Goal: Task Accomplishment & Management: Manage account settings

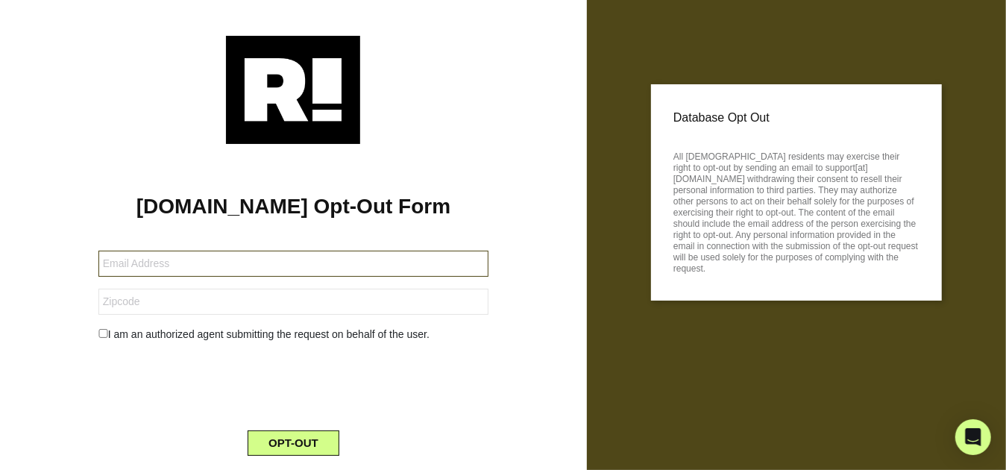
click at [225, 261] on input "text" at bounding box center [293, 263] width 390 height 26
type input "ddlund@fedtel.net"
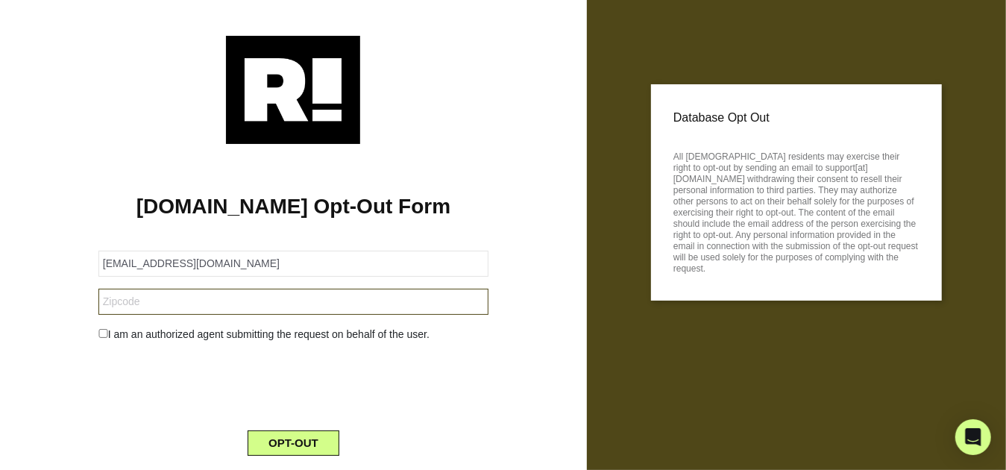
click at [138, 297] on input "text" at bounding box center [293, 301] width 390 height 26
type input "56231"
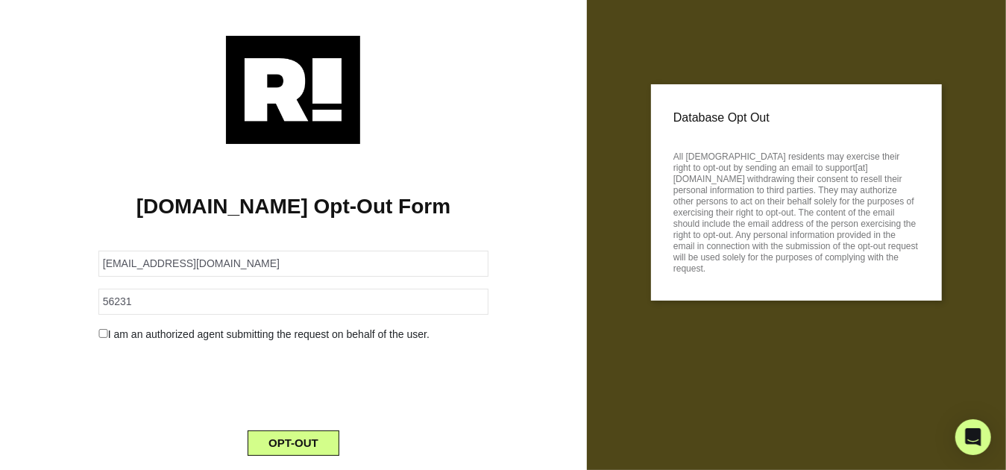
click at [98, 333] on input "checkbox" at bounding box center [103, 333] width 10 height 9
checkbox input "true"
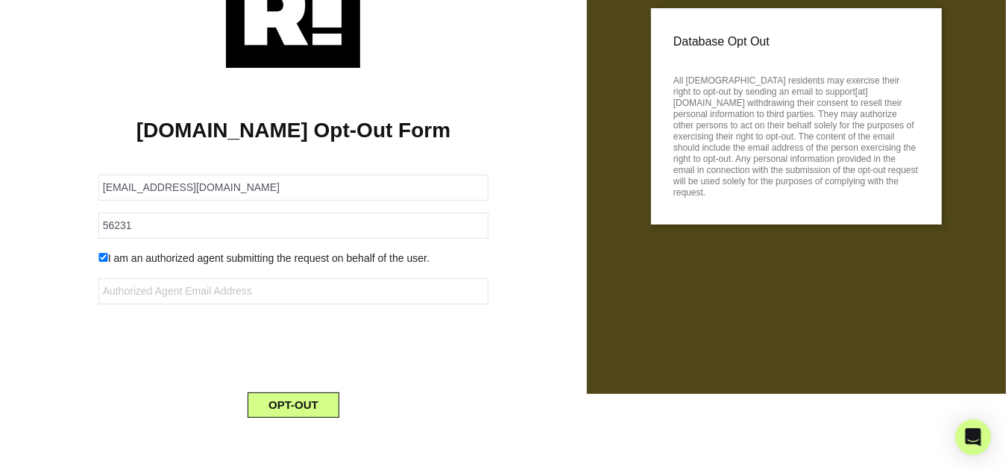
scroll to position [77, 0]
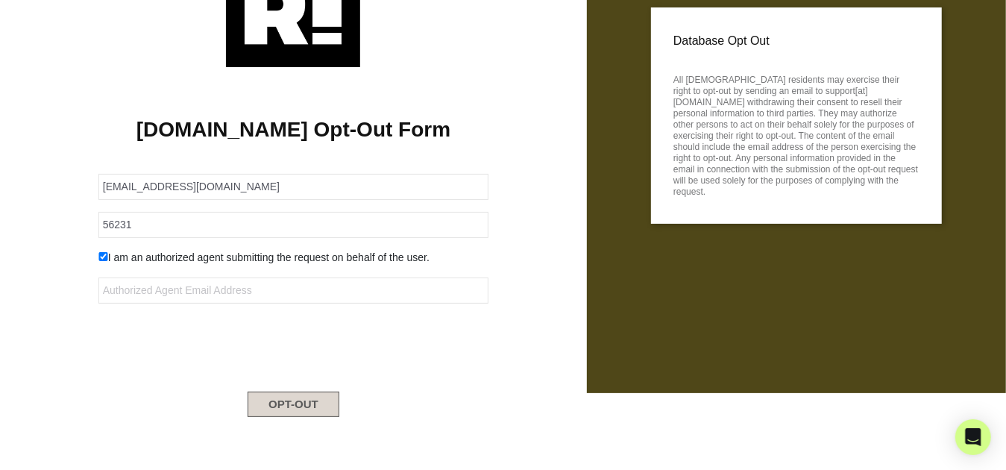
click at [285, 407] on button "OPT-OUT" at bounding box center [293, 403] width 92 height 25
